Goal: Use online tool/utility: Use online tool/utility

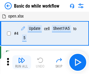
click at [22, 62] on img "button" at bounding box center [21, 60] width 7 height 7
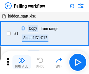
click at [22, 62] on img "button" at bounding box center [21, 60] width 7 height 7
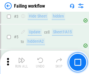
scroll to position [124, 0]
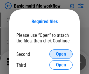
click at [61, 54] on span "Open" at bounding box center [61, 54] width 10 height 5
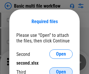
click at [61, 70] on span "Open" at bounding box center [61, 72] width 10 height 5
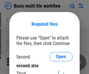
scroll to position [3, 0]
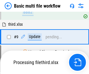
scroll to position [204, 0]
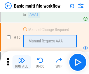
click at [22, 62] on img "button" at bounding box center [21, 60] width 7 height 7
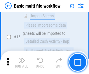
scroll to position [390, 0]
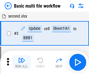
click at [22, 62] on img "button" at bounding box center [21, 60] width 7 height 7
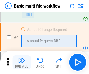
click at [22, 62] on img "button" at bounding box center [21, 60] width 7 height 7
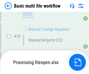
scroll to position [274, 0]
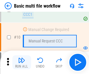
click at [22, 62] on img "button" at bounding box center [21, 60] width 7 height 7
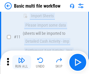
click at [22, 62] on img "button" at bounding box center [21, 60] width 7 height 7
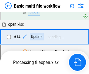
scroll to position [306, 0]
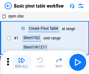
click at [22, 62] on img "button" at bounding box center [21, 60] width 7 height 7
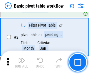
scroll to position [140, 0]
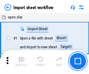
scroll to position [2, 0]
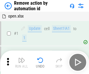
scroll to position [22, 0]
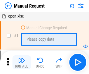
click at [22, 62] on img "button" at bounding box center [21, 60] width 7 height 7
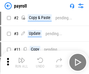
click at [22, 62] on img "button" at bounding box center [21, 60] width 7 height 7
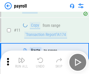
scroll to position [42, 0]
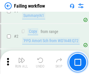
scroll to position [95, 0]
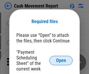
click at [61, 61] on span "Open" at bounding box center [61, 60] width 10 height 5
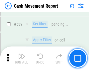
scroll to position [2600, 0]
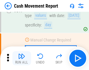
click at [22, 58] on img "button" at bounding box center [21, 55] width 7 height 7
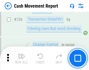
scroll to position [3057, 0]
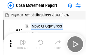
scroll to position [11, 0]
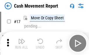
click at [22, 43] on img "button" at bounding box center [21, 41] width 7 height 7
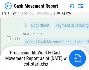
scroll to position [92, 0]
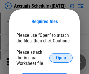
click at [61, 58] on span "Open" at bounding box center [61, 58] width 10 height 5
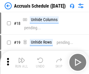
scroll to position [56, 0]
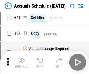
click at [22, 62] on img "button" at bounding box center [21, 60] width 7 height 7
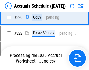
scroll to position [1090, 0]
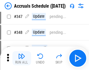
click at [22, 58] on img "button" at bounding box center [21, 55] width 7 height 7
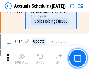
scroll to position [2585, 0]
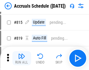
click at [22, 58] on img "button" at bounding box center [21, 55] width 7 height 7
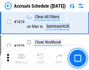
scroll to position [3509, 0]
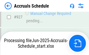
scroll to position [3159, 0]
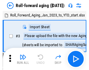
scroll to position [1, 0]
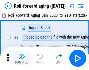
click at [22, 58] on img "button" at bounding box center [21, 55] width 7 height 7
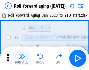
click at [22, 58] on img "button" at bounding box center [21, 55] width 7 height 7
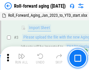
scroll to position [38, 0]
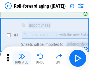
click at [22, 58] on img "button" at bounding box center [21, 55] width 7 height 7
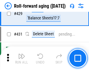
scroll to position [2032, 0]
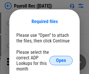
click at [61, 61] on span "Open" at bounding box center [61, 60] width 10 height 5
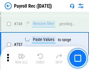
scroll to position [3468, 0]
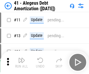
click at [22, 62] on img "button" at bounding box center [21, 60] width 7 height 7
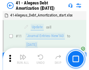
scroll to position [72, 0]
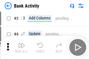
click at [22, 48] on img "button" at bounding box center [21, 45] width 7 height 7
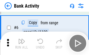
scroll to position [31, 0]
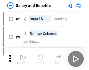
scroll to position [8, 0]
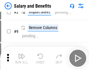
click at [22, 58] on img "button" at bounding box center [21, 55] width 7 height 7
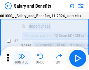
click at [22, 58] on img "button" at bounding box center [21, 55] width 7 height 7
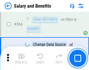
scroll to position [2759, 0]
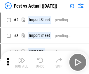
click at [22, 58] on img "button" at bounding box center [21, 60] width 7 height 7
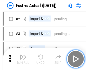
scroll to position [8, 0]
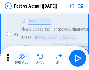
click at [22, 58] on img "button" at bounding box center [21, 55] width 7 height 7
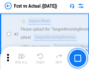
scroll to position [55, 0]
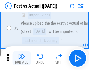
click at [22, 58] on img "button" at bounding box center [21, 55] width 7 height 7
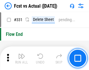
scroll to position [2804, 0]
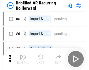
scroll to position [13, 0]
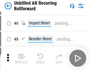
click at [22, 58] on img "button" at bounding box center [21, 55] width 7 height 7
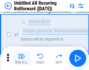
click at [22, 58] on img "button" at bounding box center [21, 55] width 7 height 7
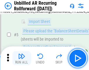
scroll to position [55, 0]
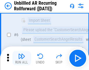
click at [22, 58] on img "button" at bounding box center [21, 55] width 7 height 7
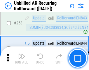
scroll to position [1990, 0]
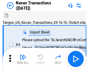
scroll to position [9, 0]
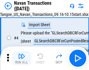
click at [22, 58] on img "button" at bounding box center [21, 55] width 7 height 7
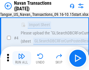
click at [22, 58] on img "button" at bounding box center [21, 55] width 7 height 7
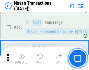
scroll to position [1899, 0]
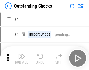
click at [22, 58] on img "button" at bounding box center [21, 55] width 7 height 7
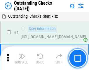
scroll to position [25, 0]
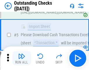
click at [22, 58] on img "button" at bounding box center [21, 55] width 7 height 7
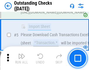
scroll to position [61, 0]
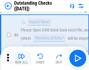
click at [22, 58] on img "button" at bounding box center [21, 55] width 7 height 7
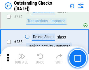
scroll to position [1779, 0]
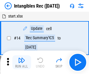
click at [22, 62] on img "button" at bounding box center [21, 60] width 7 height 7
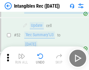
scroll to position [228, 0]
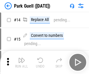
click at [22, 58] on img "button" at bounding box center [21, 60] width 7 height 7
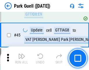
scroll to position [733, 0]
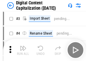
scroll to position [17, 0]
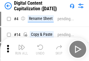
click at [22, 49] on img "button" at bounding box center [21, 47] width 7 height 7
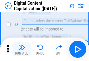
click at [22, 49] on img "button" at bounding box center [21, 47] width 7 height 7
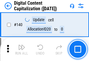
scroll to position [621, 0]
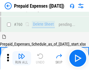
click at [22, 58] on img "button" at bounding box center [21, 55] width 7 height 7
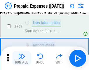
click at [22, 58] on img "button" at bounding box center [21, 55] width 7 height 7
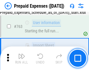
scroll to position [1658, 0]
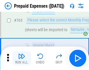
click at [22, 58] on img "button" at bounding box center [21, 55] width 7 height 7
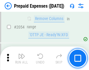
scroll to position [6124, 0]
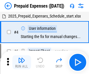
click at [22, 62] on img "button" at bounding box center [21, 60] width 7 height 7
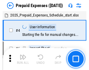
scroll to position [26, 0]
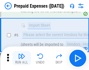
click at [22, 58] on img "button" at bounding box center [21, 55] width 7 height 7
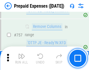
scroll to position [2088, 0]
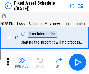
click at [22, 62] on img "button" at bounding box center [21, 60] width 7 height 7
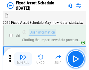
scroll to position [32, 0]
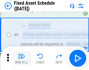
click at [22, 58] on img "button" at bounding box center [21, 55] width 7 height 7
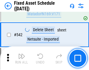
scroll to position [2089, 0]
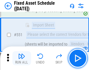
click at [22, 58] on img "button" at bounding box center [21, 55] width 7 height 7
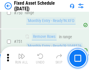
scroll to position [2856, 0]
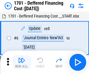
click at [22, 62] on img "button" at bounding box center [21, 60] width 7 height 7
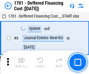
scroll to position [70, 0]
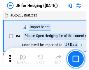
scroll to position [1, 0]
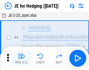
click at [22, 58] on img "button" at bounding box center [21, 55] width 7 height 7
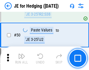
scroll to position [379, 0]
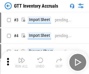
click at [22, 58] on img "button" at bounding box center [21, 60] width 7 height 7
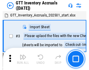
scroll to position [1, 0]
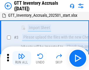
click at [22, 58] on img "button" at bounding box center [21, 55] width 7 height 7
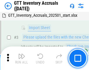
scroll to position [38, 0]
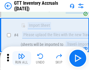
click at [22, 58] on img "button" at bounding box center [21, 55] width 7 height 7
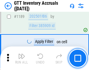
scroll to position [4784, 0]
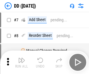
click at [22, 62] on img "button" at bounding box center [21, 60] width 7 height 7
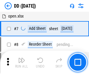
scroll to position [57, 0]
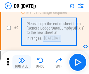
click at [22, 62] on img "button" at bounding box center [21, 60] width 7 height 7
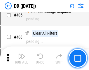
scroll to position [2621, 0]
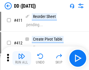
click at [22, 58] on img "button" at bounding box center [21, 55] width 7 height 7
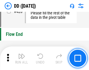
scroll to position [2804, 0]
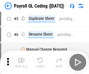
click at [22, 62] on img "button" at bounding box center [21, 60] width 7 height 7
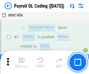
scroll to position [70, 0]
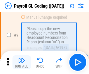
click at [22, 62] on img "button" at bounding box center [21, 60] width 7 height 7
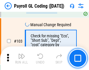
scroll to position [1374, 0]
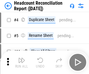
click at [22, 62] on img "button" at bounding box center [21, 60] width 7 height 7
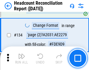
scroll to position [704, 0]
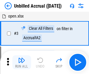
click at [22, 62] on img "button" at bounding box center [21, 60] width 7 height 7
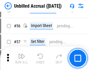
scroll to position [612, 0]
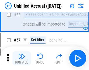
click at [22, 58] on img "button" at bounding box center [21, 55] width 7 height 7
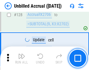
scroll to position [1745, 0]
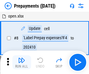
click at [22, 62] on img "button" at bounding box center [21, 60] width 7 height 7
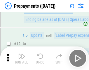
scroll to position [37, 0]
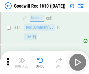
scroll to position [100, 0]
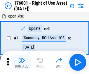
click at [22, 62] on img "button" at bounding box center [21, 60] width 7 height 7
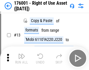
scroll to position [38, 0]
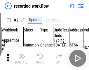
click at [22, 58] on img "button" at bounding box center [21, 55] width 7 height 7
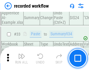
scroll to position [1831, 0]
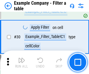
scroll to position [536, 0]
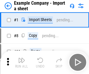
click at [22, 58] on img "button" at bounding box center [21, 60] width 7 height 7
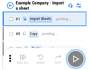
scroll to position [9, 0]
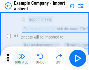
click at [22, 58] on img "button" at bounding box center [21, 55] width 7 height 7
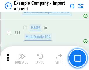
scroll to position [129, 0]
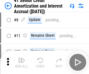
click at [22, 58] on img "button" at bounding box center [21, 60] width 7 height 7
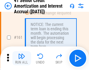
click at [22, 58] on img "button" at bounding box center [21, 55] width 7 height 7
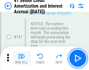
scroll to position [627, 0]
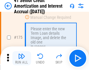
click at [22, 58] on img "button" at bounding box center [21, 55] width 7 height 7
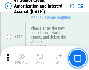
scroll to position [686, 0]
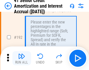
click at [22, 58] on img "button" at bounding box center [21, 55] width 7 height 7
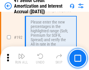
scroll to position [748, 0]
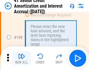
click at [22, 58] on img "button" at bounding box center [21, 55] width 7 height 7
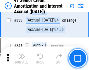
scroll to position [1497, 0]
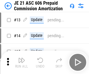
click at [22, 58] on img "button" at bounding box center [21, 60] width 7 height 7
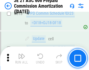
scroll to position [1094, 0]
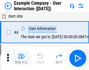
click at [22, 58] on img "button" at bounding box center [21, 55] width 7 height 7
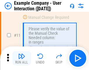
click at [22, 58] on img "button" at bounding box center [21, 55] width 7 height 7
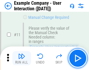
scroll to position [127, 0]
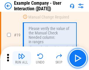
click at [22, 58] on img "button" at bounding box center [21, 55] width 7 height 7
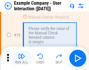
click at [22, 58] on img "button" at bounding box center [21, 55] width 7 height 7
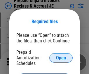
click at [61, 58] on span "Open" at bounding box center [61, 58] width 10 height 5
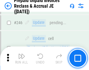
scroll to position [791, 0]
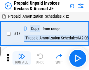
click at [22, 58] on img "button" at bounding box center [21, 55] width 7 height 7
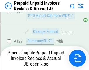
scroll to position [510, 0]
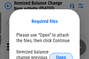
click at [61, 56] on span "Open" at bounding box center [61, 58] width 10 height 5
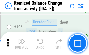
scroll to position [1128, 0]
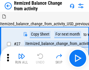
scroll to position [9, 0]
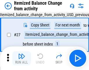
click at [22, 58] on img "button" at bounding box center [21, 55] width 7 height 7
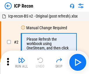
scroll to position [3, 0]
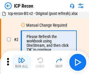
click at [22, 62] on img "button" at bounding box center [21, 60] width 7 height 7
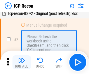
click at [22, 62] on img "button" at bounding box center [21, 60] width 7 height 7
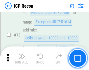
scroll to position [574, 0]
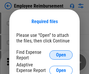
click at [61, 55] on span "Open" at bounding box center [61, 55] width 10 height 5
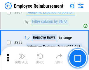
scroll to position [1592, 0]
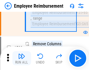
click at [22, 58] on img "button" at bounding box center [21, 55] width 7 height 7
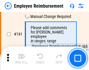
scroll to position [4110, 0]
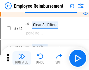
click at [22, 58] on img "button" at bounding box center [21, 55] width 7 height 7
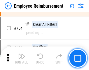
click at [22, 58] on img "button" at bounding box center [21, 55] width 7 height 7
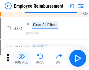
click at [22, 58] on img "button" at bounding box center [21, 55] width 7 height 7
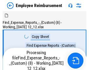
scroll to position [20, 0]
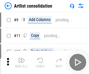
click at [22, 62] on img "button" at bounding box center [21, 60] width 7 height 7
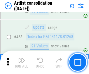
scroll to position [2565, 0]
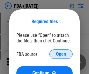
click at [61, 54] on span "Open" at bounding box center [61, 54] width 10 height 5
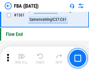
scroll to position [6292, 0]
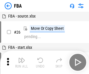
scroll to position [6, 0]
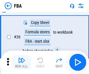
click at [22, 62] on img "button" at bounding box center [21, 60] width 7 height 7
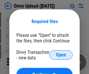
click at [61, 55] on span "Open" at bounding box center [61, 55] width 10 height 5
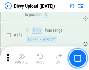
scroll to position [607, 0]
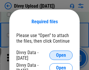
click at [61, 55] on span "Open" at bounding box center [61, 55] width 10 height 5
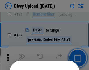
scroll to position [658, 0]
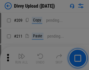
scroll to position [995, 0]
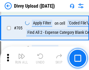
scroll to position [4008, 0]
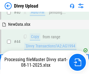
scroll to position [64, 0]
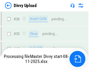
scroll to position [607, 0]
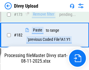
scroll to position [656, 0]
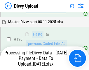
scroll to position [785, 0]
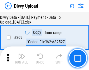
scroll to position [1077, 0]
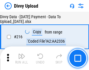
scroll to position [1206, 0]
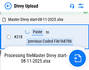
scroll to position [1302, 0]
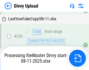
scroll to position [1454, 0]
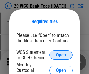
click at [61, 55] on span "Open" at bounding box center [61, 55] width 10 height 5
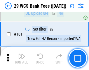
scroll to position [571, 0]
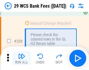
click at [22, 58] on img "button" at bounding box center [21, 55] width 7 height 7
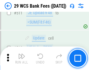
scroll to position [2948, 0]
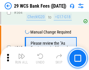
click at [22, 58] on img "button" at bounding box center [21, 55] width 7 height 7
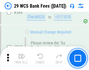
scroll to position [3168, 0]
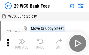
scroll to position [11, 0]
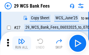
click at [22, 43] on img "button" at bounding box center [21, 41] width 7 height 7
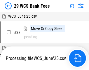
scroll to position [3, 0]
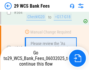
scroll to position [3162, 0]
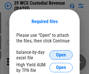
click at [61, 55] on span "Open" at bounding box center [61, 55] width 10 height 5
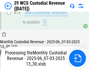
scroll to position [612, 0]
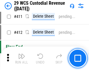
click at [22, 58] on img "button" at bounding box center [21, 55] width 7 height 7
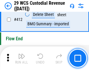
scroll to position [2798, 0]
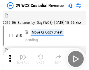
scroll to position [14, 0]
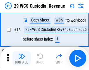
click at [22, 58] on img "button" at bounding box center [21, 55] width 7 height 7
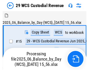
scroll to position [14, 0]
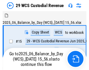
scroll to position [11, 0]
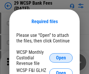
click at [61, 58] on span "Open" at bounding box center [61, 58] width 10 height 5
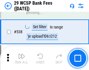
scroll to position [2251, 0]
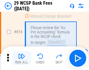
click at [22, 58] on img "button" at bounding box center [21, 55] width 7 height 7
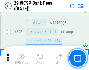
scroll to position [3717, 0]
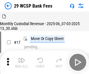
click at [22, 58] on img "button" at bounding box center [21, 60] width 7 height 7
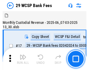
scroll to position [14, 0]
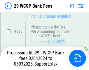
scroll to position [3602, 0]
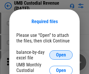
click at [61, 55] on span "Open" at bounding box center [61, 55] width 10 height 5
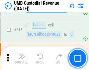
scroll to position [3018, 0]
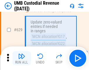
click at [22, 58] on img "button" at bounding box center [21, 55] width 7 height 7
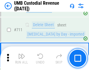
scroll to position [3566, 0]
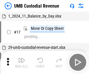
scroll to position [4, 0]
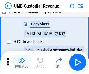
click at [22, 62] on img "button" at bounding box center [21, 60] width 7 height 7
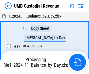
scroll to position [4, 0]
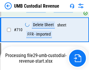
scroll to position [3553, 0]
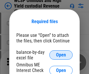
click at [61, 55] on span "Open" at bounding box center [61, 55] width 10 height 5
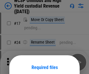
scroll to position [46, 0]
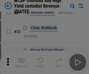
scroll to position [134, 0]
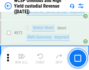
scroll to position [4958, 0]
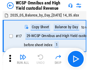
scroll to position [3, 0]
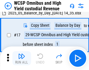
click at [22, 58] on img "button" at bounding box center [21, 55] width 7 height 7
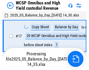
scroll to position [3, 0]
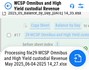
scroll to position [122, 0]
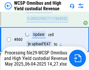
scroll to position [4895, 0]
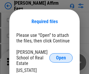
click at [61, 56] on span "Open" at bounding box center [61, 58] width 10 height 5
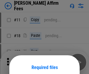
scroll to position [46, 0]
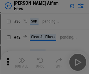
scroll to position [119, 0]
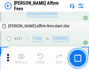
scroll to position [1593, 0]
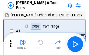
scroll to position [6, 0]
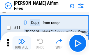
click at [22, 43] on img "button" at bounding box center [21, 41] width 7 height 7
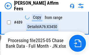
scroll to position [1536, 0]
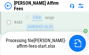
scroll to position [1536, 0]
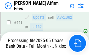
scroll to position [1536, 0]
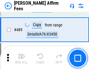
scroll to position [1529, 0]
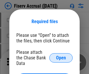
click at [61, 56] on span "Open" at bounding box center [61, 58] width 10 height 5
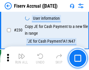
scroll to position [1856, 0]
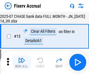
click at [22, 62] on img "button" at bounding box center [21, 60] width 7 height 7
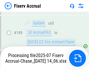
scroll to position [1540, 0]
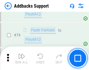
scroll to position [427, 0]
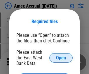
click at [61, 58] on span "Open" at bounding box center [61, 58] width 10 height 5
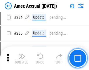
scroll to position [1604, 0]
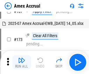
click at [22, 62] on img "button" at bounding box center [21, 60] width 7 height 7
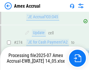
scroll to position [1746, 0]
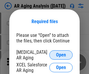
click at [61, 54] on span "Open" at bounding box center [61, 55] width 10 height 5
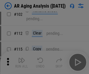
scroll to position [81, 0]
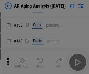
scroll to position [176, 0]
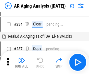
scroll to position [6, 0]
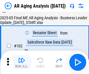
click at [22, 62] on img "button" at bounding box center [21, 60] width 7 height 7
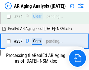
scroll to position [908, 0]
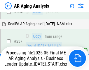
scroll to position [901, 0]
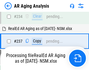
scroll to position [901, 0]
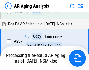
scroll to position [901, 0]
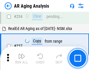
scroll to position [901, 0]
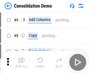
click at [22, 62] on img "button" at bounding box center [21, 60] width 7 height 7
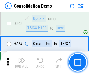
scroll to position [1964, 0]
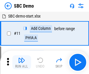
click at [22, 62] on img "button" at bounding box center [21, 60] width 7 height 7
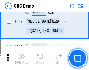
scroll to position [1541, 0]
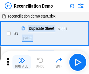
click at [22, 62] on img "button" at bounding box center [21, 60] width 7 height 7
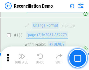
scroll to position [696, 0]
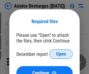
click at [61, 54] on span "Open" at bounding box center [61, 54] width 10 height 5
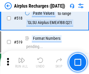
scroll to position [2521, 0]
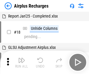
click at [22, 62] on img "button" at bounding box center [21, 60] width 7 height 7
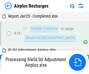
scroll to position [26, 0]
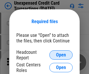
click at [61, 55] on span "Open" at bounding box center [61, 55] width 10 height 5
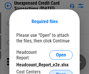
click at [61, 72] on span "Open" at bounding box center [61, 74] width 10 height 5
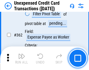
scroll to position [1507, 0]
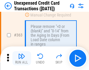
click at [22, 58] on img "button" at bounding box center [21, 55] width 7 height 7
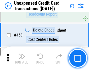
scroll to position [1998, 0]
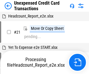
scroll to position [9, 0]
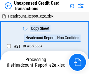
scroll to position [9, 0]
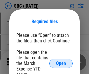
click at [61, 63] on span "Open" at bounding box center [61, 63] width 10 height 5
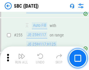
scroll to position [1145, 0]
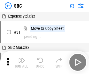
scroll to position [6, 0]
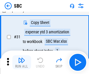
click at [22, 62] on img "button" at bounding box center [21, 60] width 7 height 7
